Goal: Task Accomplishment & Management: Manage account settings

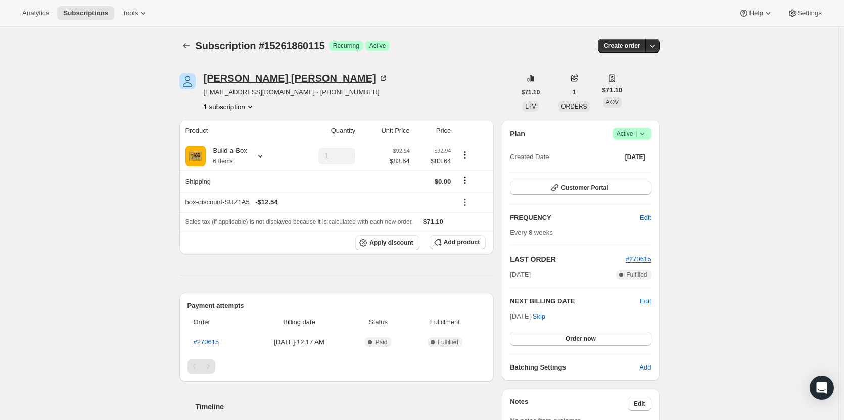
click at [226, 80] on div "Shayla Lamberth" at bounding box center [296, 78] width 184 height 10
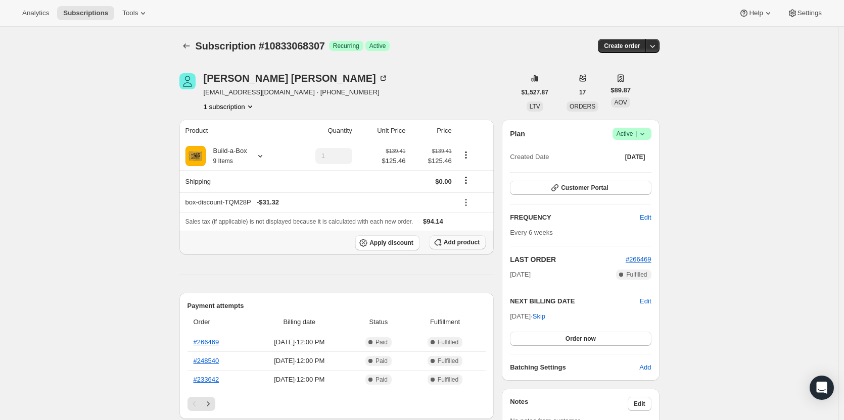
click at [471, 242] on span "Add product" at bounding box center [462, 243] width 36 height 8
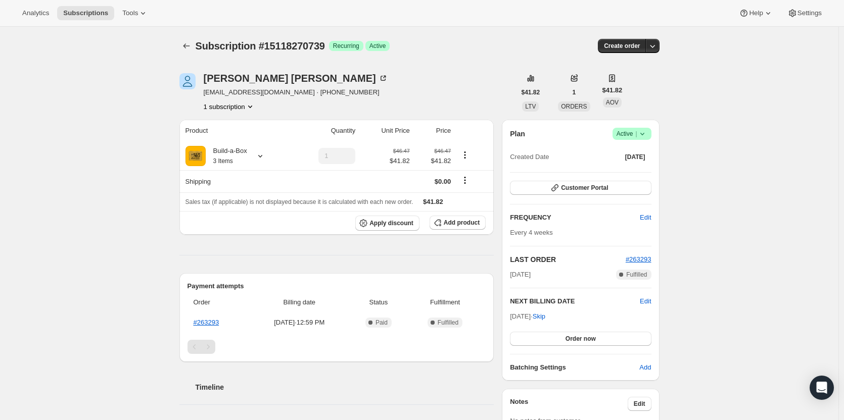
click at [645, 141] on div "Plan Success Active | Created Date Sep 15, 2025" at bounding box center [580, 146] width 141 height 36
click at [641, 135] on icon at bounding box center [642, 134] width 10 height 10
click at [639, 168] on span "Cancel subscription" at bounding box center [634, 171] width 57 height 8
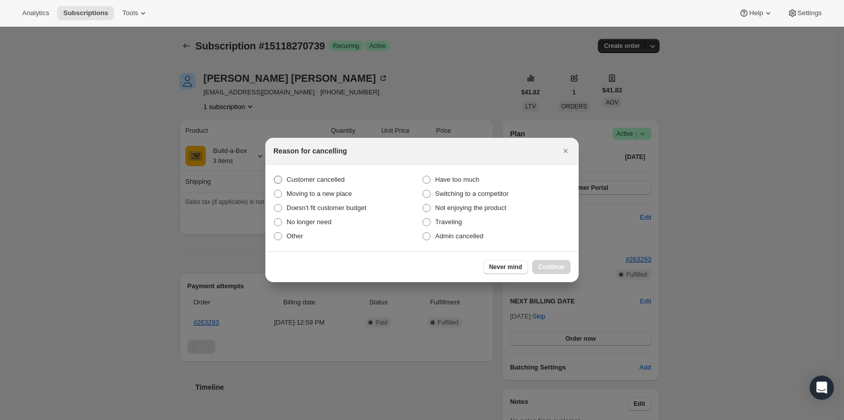
click at [310, 180] on span "Customer cancelled" at bounding box center [316, 180] width 58 height 8
click at [274, 176] on input "Customer cancelled" at bounding box center [274, 176] width 1 height 1
radio input "true"
click at [564, 266] on span "Continue" at bounding box center [551, 267] width 26 height 8
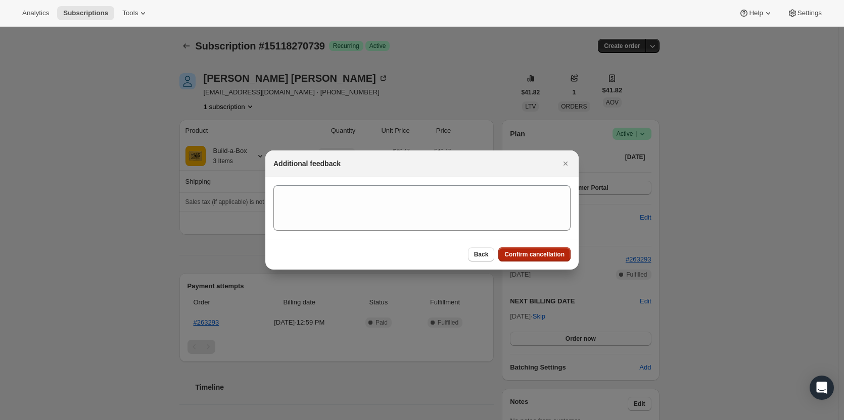
click at [551, 254] on span "Confirm cancellation" at bounding box center [534, 255] width 60 height 8
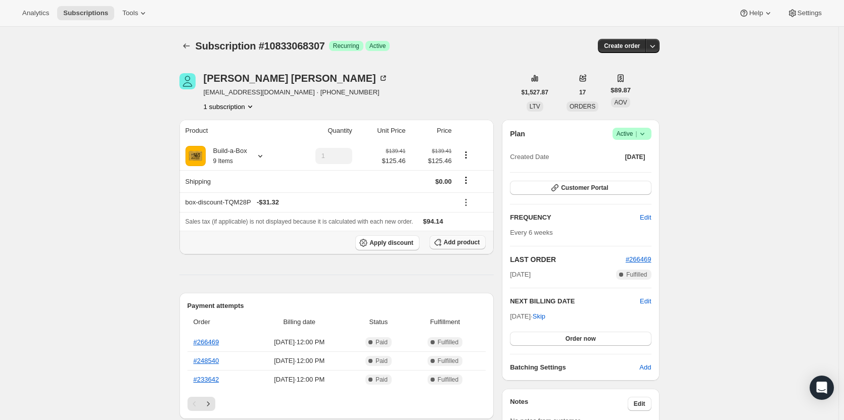
click at [469, 245] on span "Add product" at bounding box center [462, 243] width 36 height 8
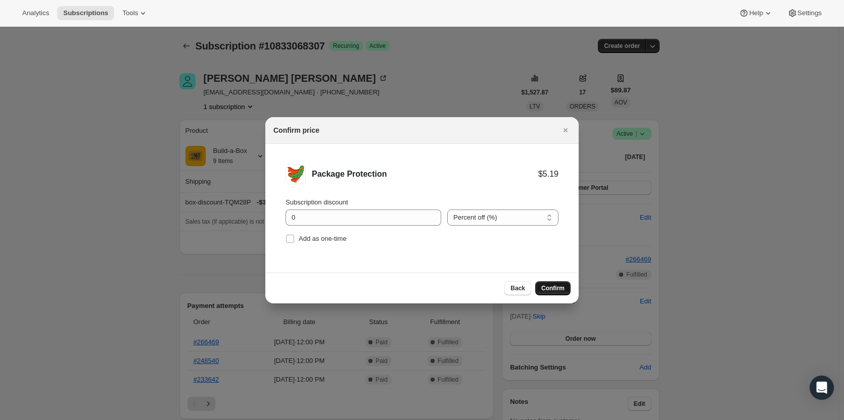
click at [562, 284] on span "Confirm" at bounding box center [552, 288] width 23 height 8
